Goal: Check status

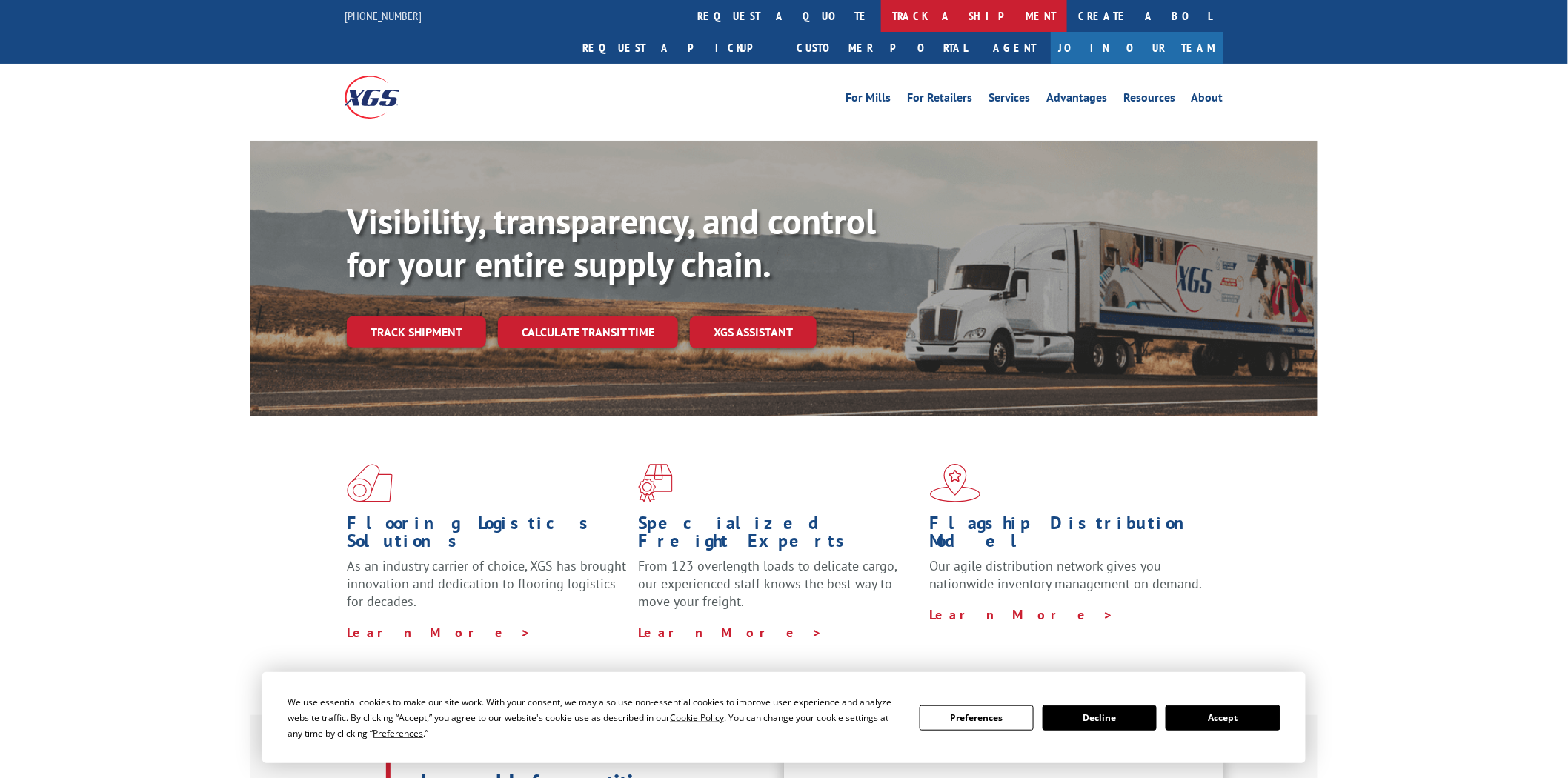
click at [881, 14] on link "track a shipment" at bounding box center [973, 16] width 186 height 32
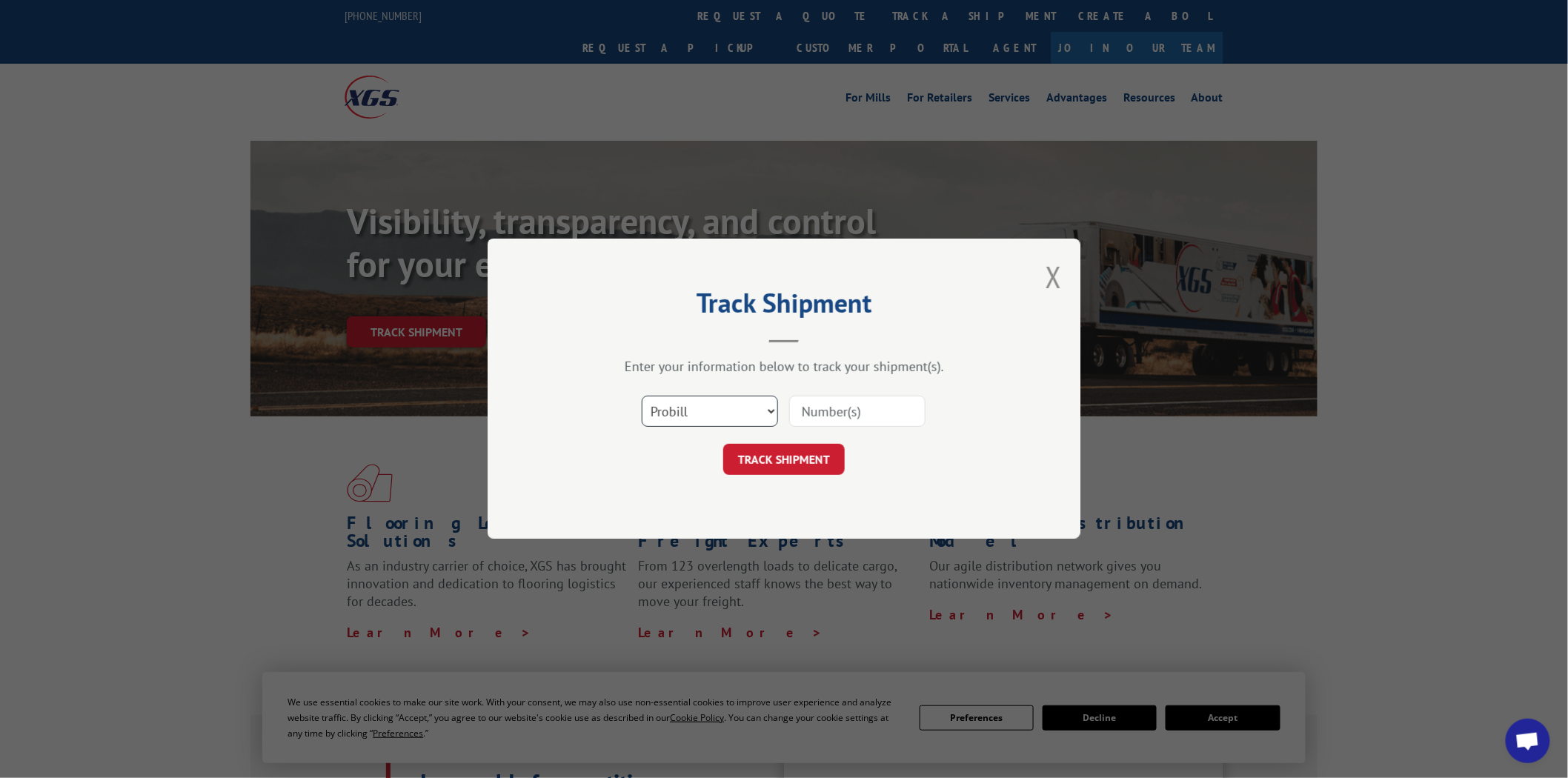
click at [771, 412] on select "Select category... Probill BOL PO" at bounding box center [709, 412] width 136 height 31
select select "po"
click at [642, 396] on select "Select category... Probill BOL PO" at bounding box center [709, 412] width 136 height 31
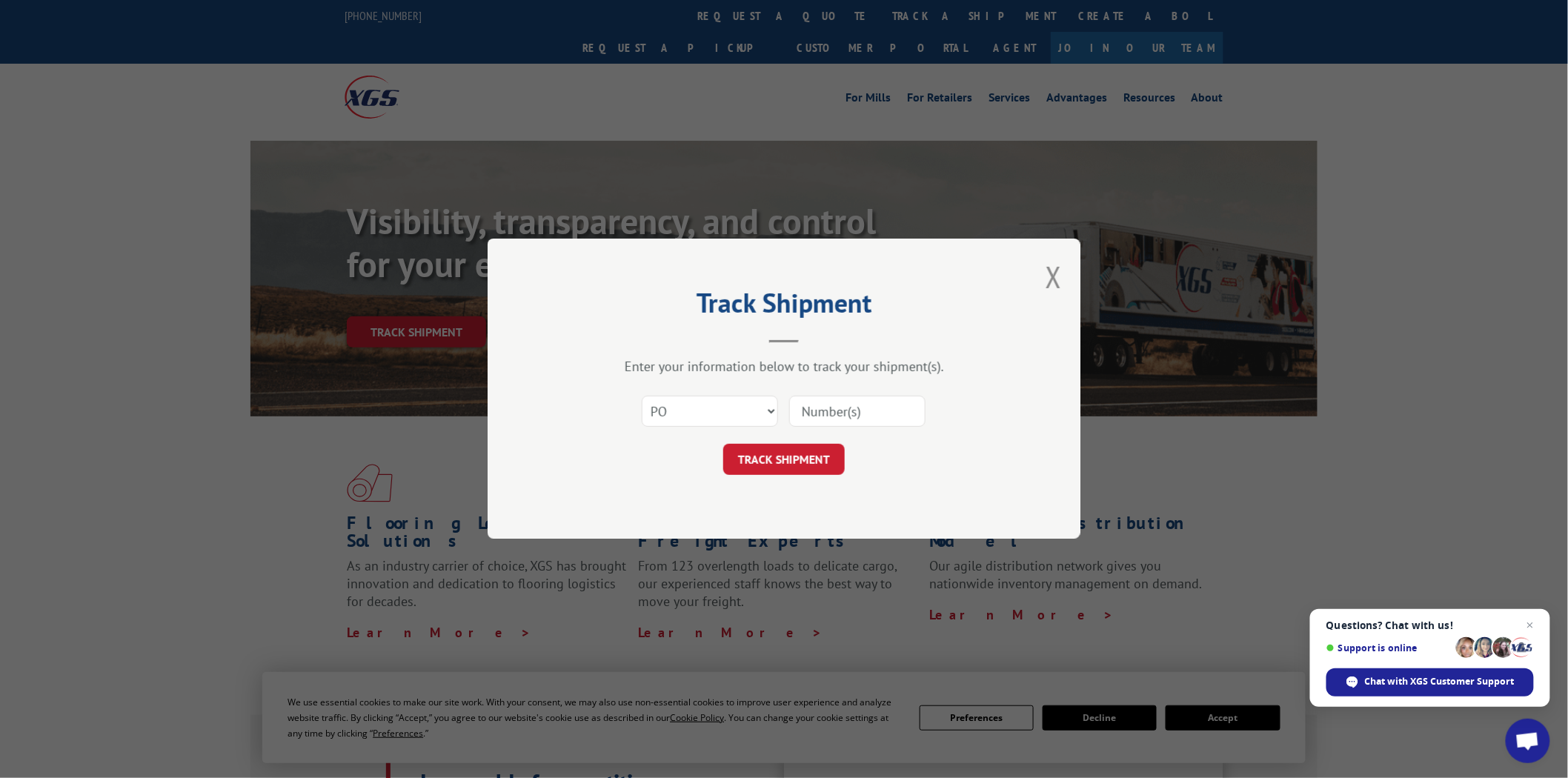
click at [854, 412] on input at bounding box center [857, 412] width 136 height 31
type input "04510369"
click at [798, 465] on button "TRACK SHIPMENT" at bounding box center [784, 460] width 122 height 31
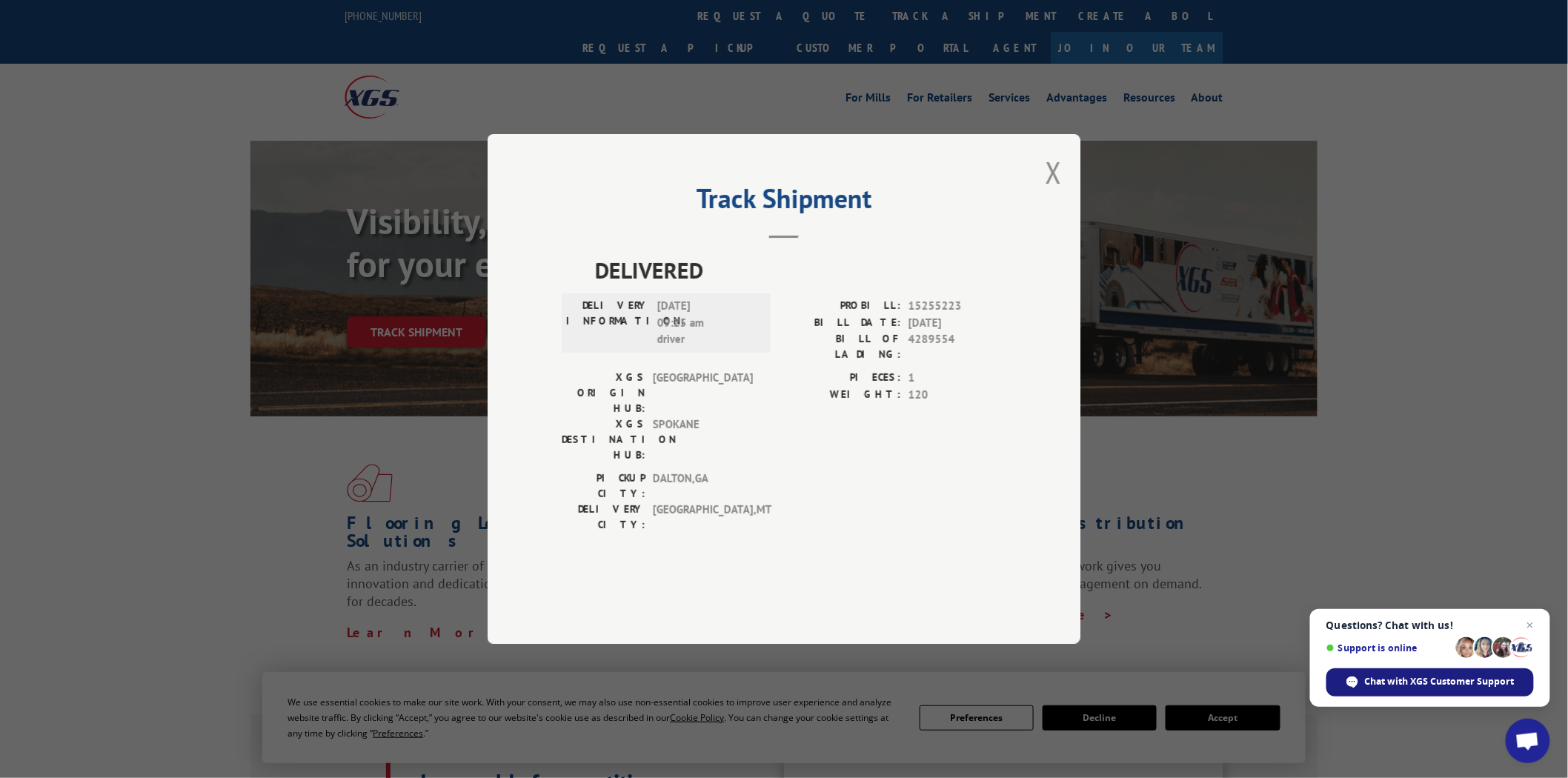
click at [1417, 678] on span "Chat with XGS Customer Support" at bounding box center [1440, 681] width 150 height 14
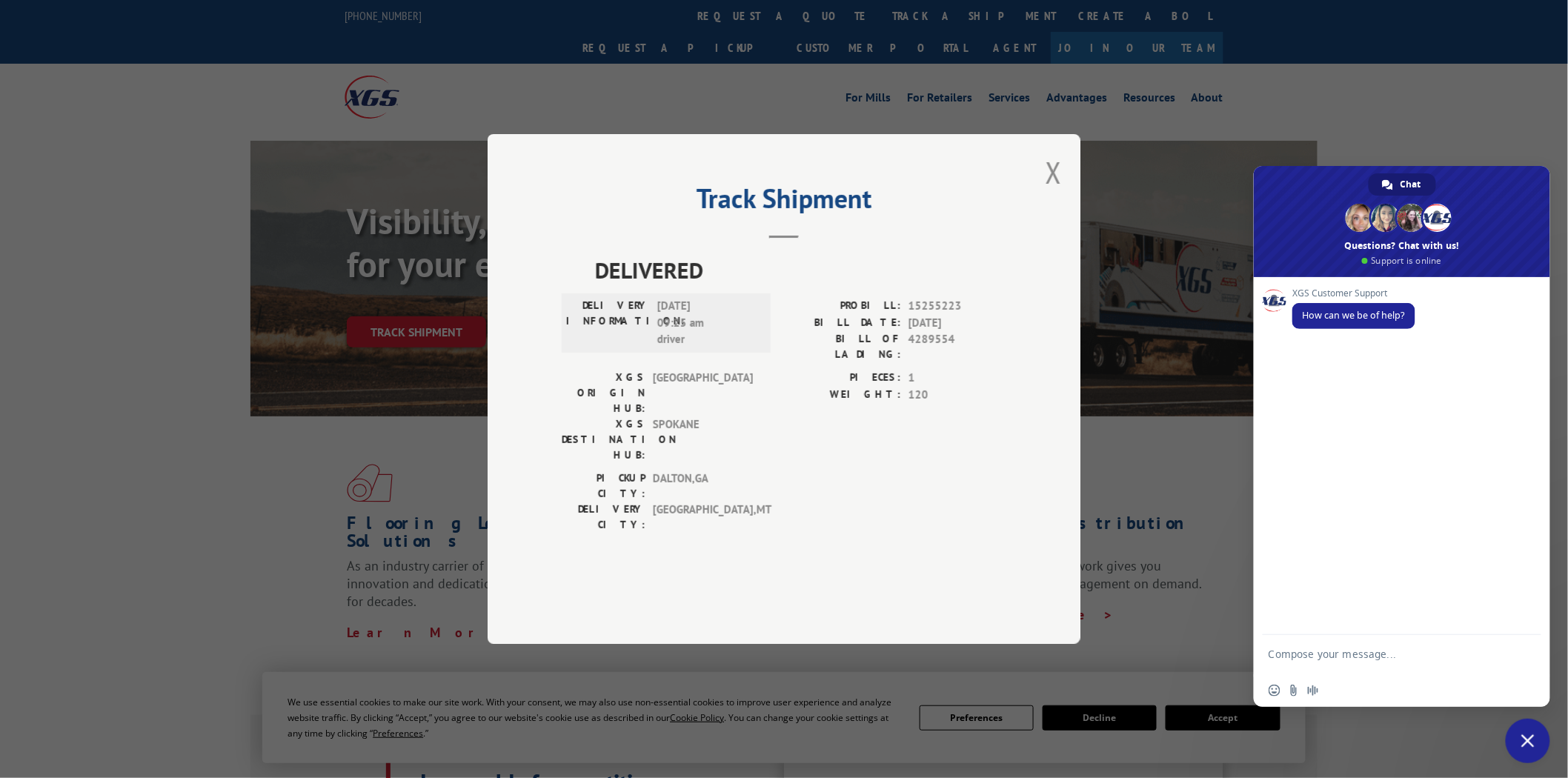
click at [1368, 649] on textarea "Compose your message..." at bounding box center [1386, 660] width 234 height 27
type textarea "Can you get me an eta for PO 04510369?"
click at [1524, 659] on span "Send" at bounding box center [1524, 656] width 11 height 11
